Goal: Task Accomplishment & Management: Use online tool/utility

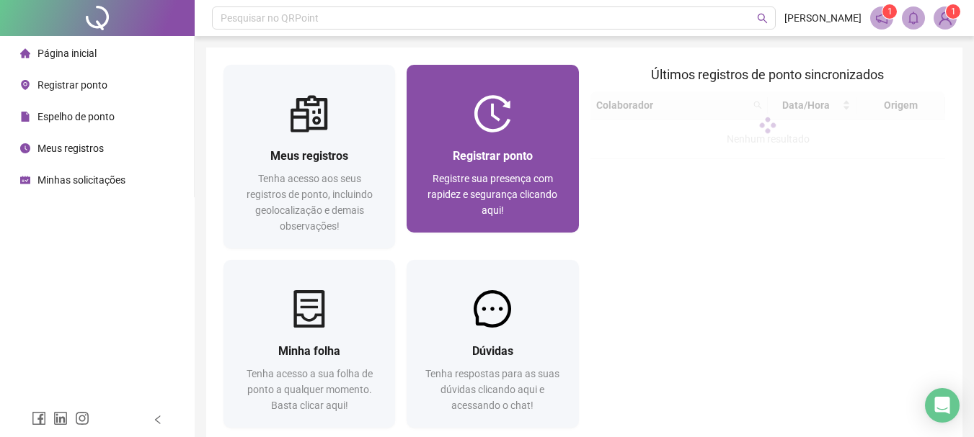
click at [514, 181] on span "Registre sua presença com rapidez e segurança clicando aqui!" at bounding box center [492, 194] width 130 height 43
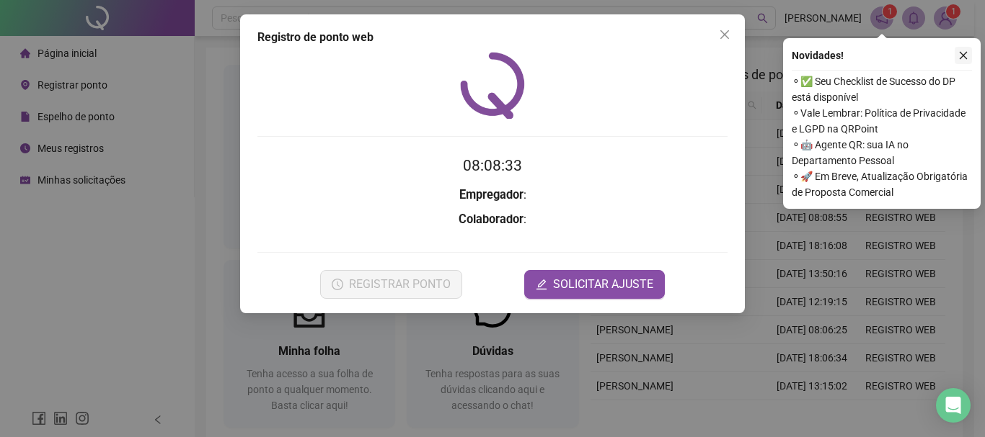
click at [963, 53] on icon "close" at bounding box center [963, 55] width 10 height 10
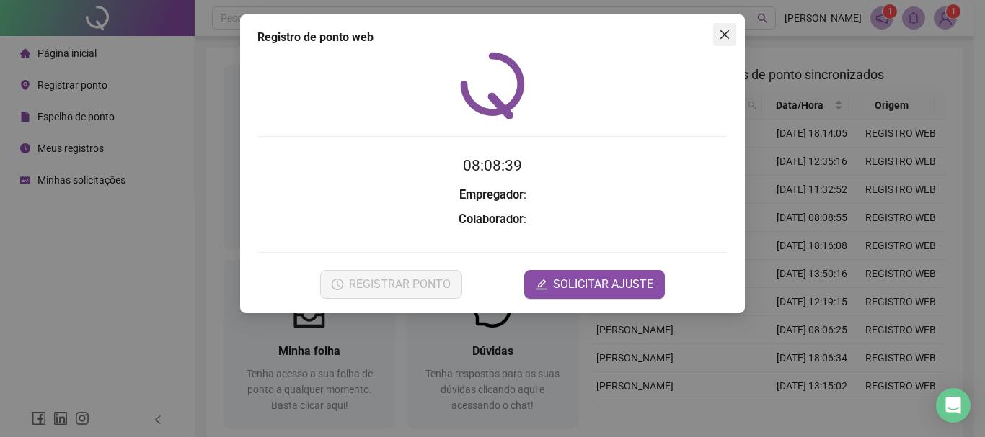
click at [723, 38] on icon "close" at bounding box center [725, 35] width 12 height 12
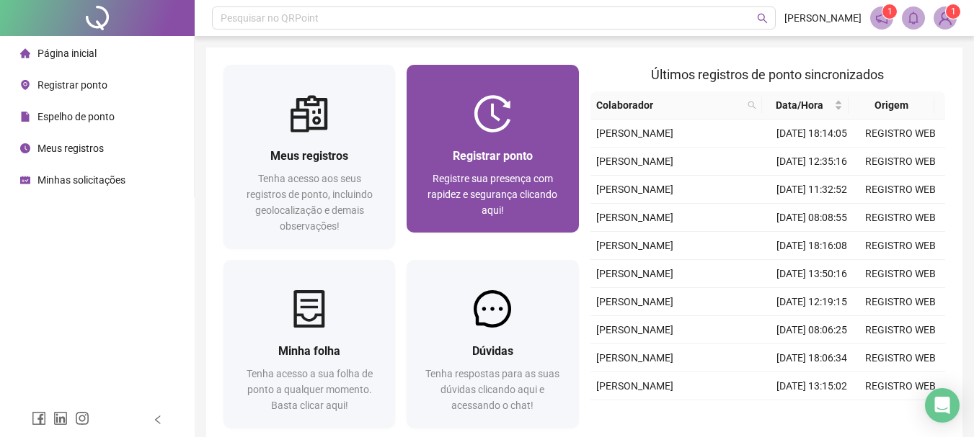
click at [482, 152] on span "Registrar ponto" at bounding box center [493, 156] width 80 height 14
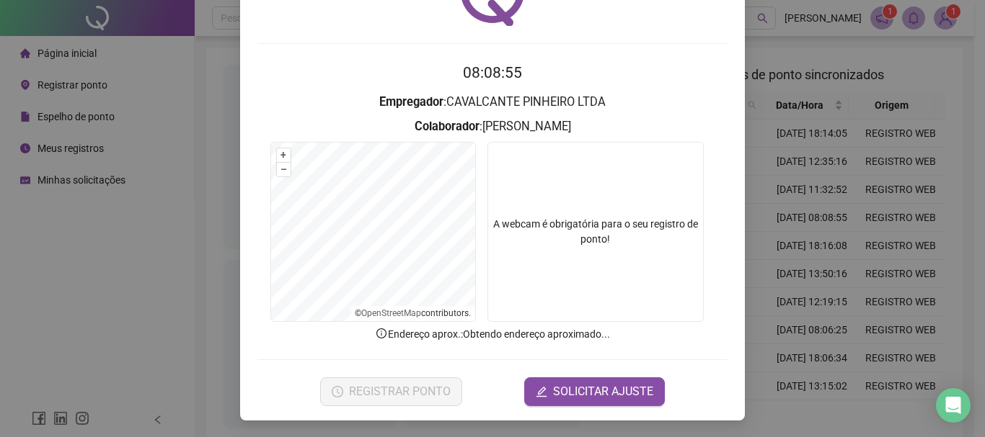
scroll to position [94, 0]
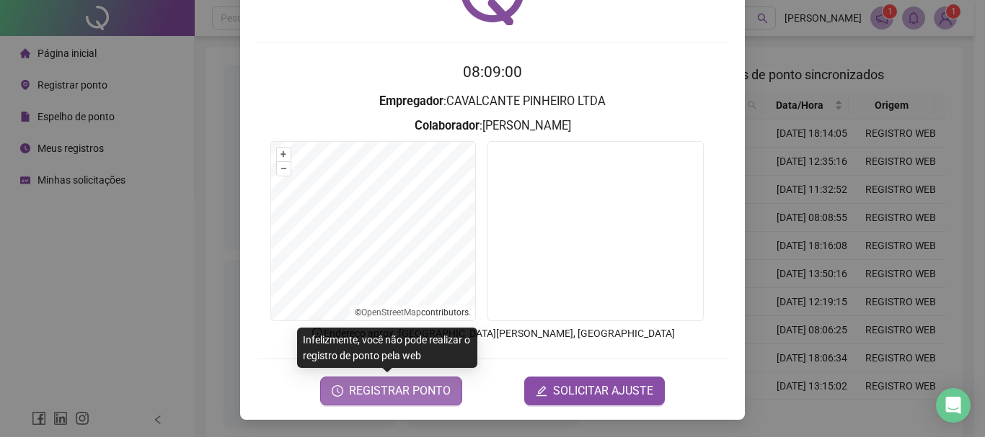
click at [370, 395] on span "REGISTRAR PONTO" at bounding box center [400, 391] width 102 height 17
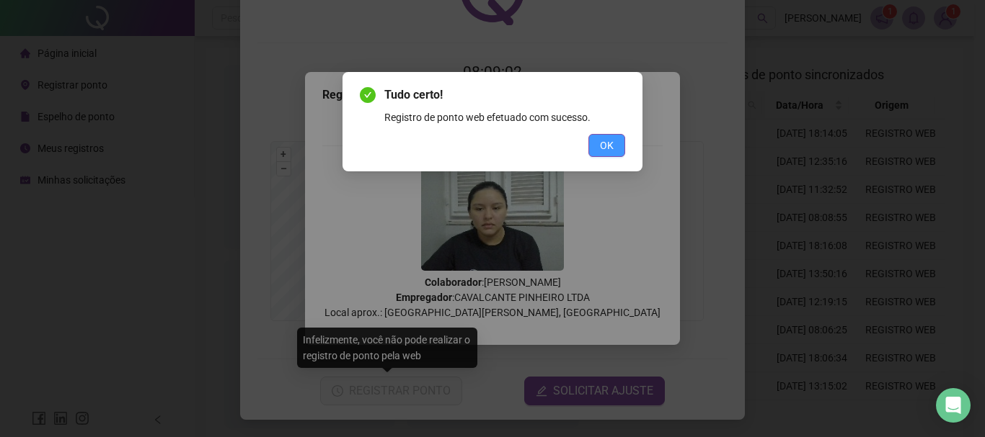
click at [605, 146] on span "OK" at bounding box center [607, 146] width 14 height 16
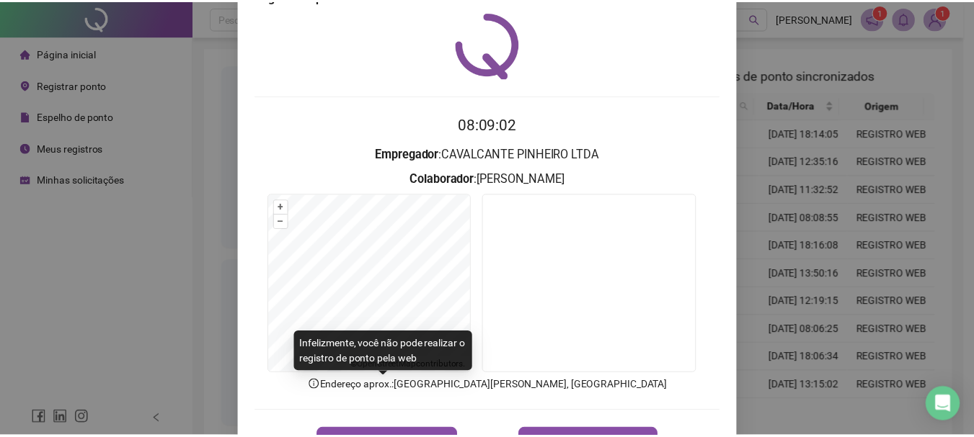
scroll to position [0, 0]
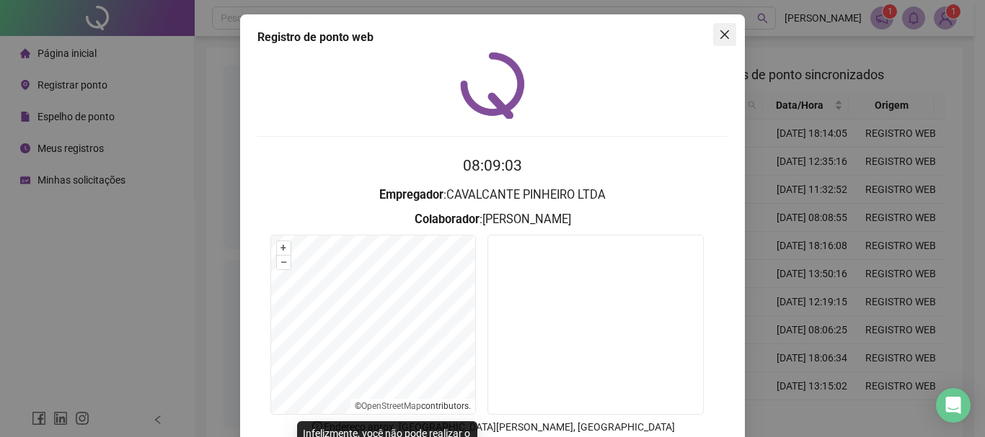
click at [719, 39] on icon "close" at bounding box center [725, 35] width 12 height 12
